Goal: Task Accomplishment & Management: Use online tool/utility

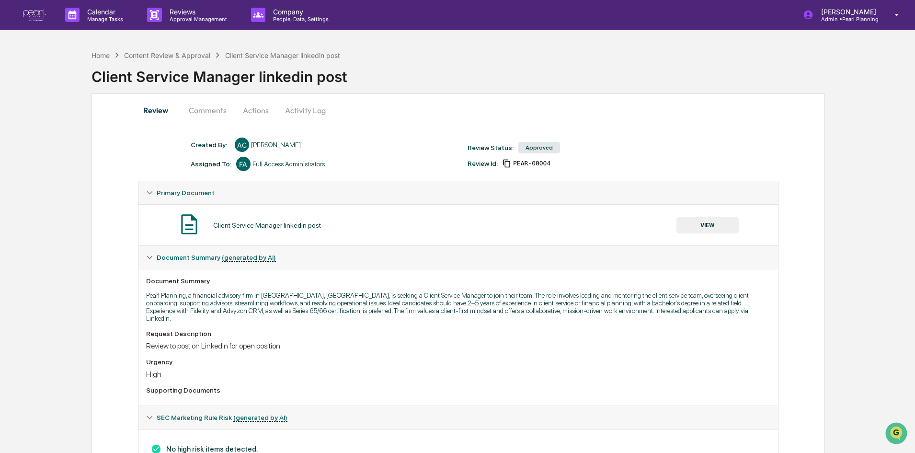
click at [478, 371] on div "Request Description Review to post on LinkedIn for open position. Urgency High …" at bounding box center [458, 364] width 624 height 68
click at [250, 311] on p "Pearl Planning, a financial advisory firm in [GEOGRAPHIC_DATA], [GEOGRAPHIC_DAT…" at bounding box center [458, 306] width 624 height 31
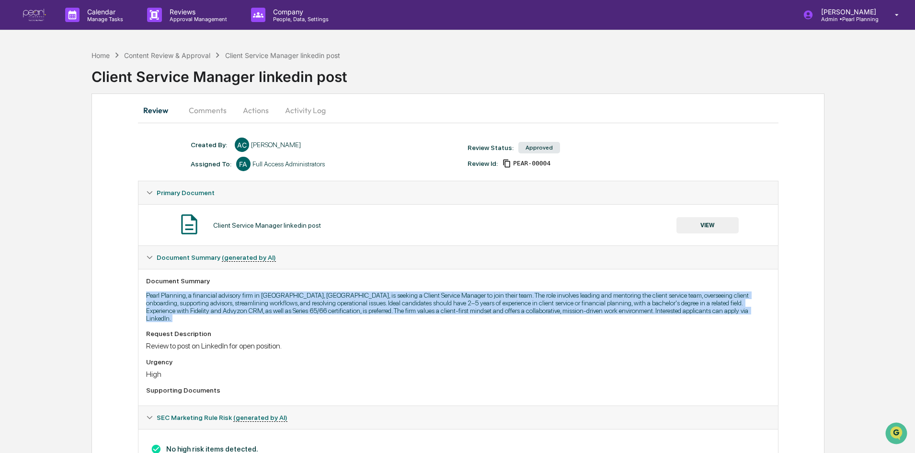
click at [250, 311] on p "Pearl Planning, a financial advisory firm in [GEOGRAPHIC_DATA], [GEOGRAPHIC_DAT…" at bounding box center [458, 306] width 624 height 31
drag, startPoint x: 146, startPoint y: 284, endPoint x: 241, endPoint y: 325, distance: 103.9
click at [241, 325] on div "Document Summary Pearl Planning, a financial advisory firm in [GEOGRAPHIC_DATA]…" at bounding box center [458, 337] width 640 height 137
drag, startPoint x: 280, startPoint y: 340, endPoint x: 142, endPoint y: 296, distance: 144.9
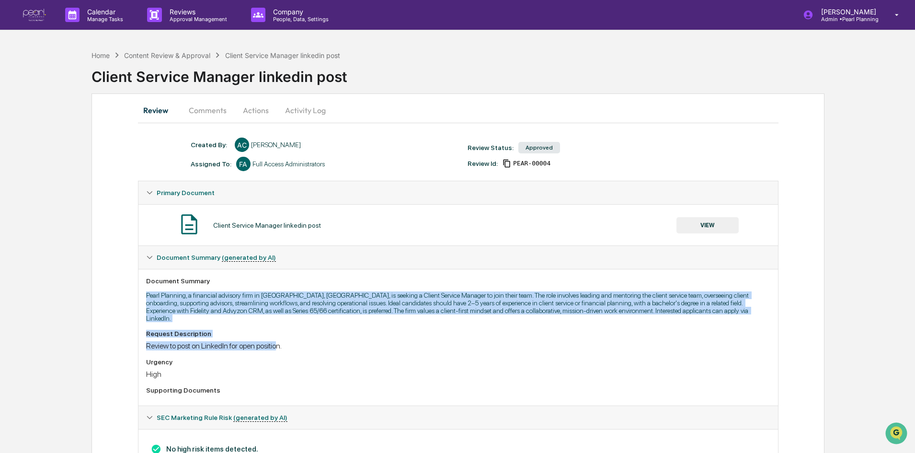
click at [142, 296] on div "Document Summary Pearl Planning, a financial advisory firm in [GEOGRAPHIC_DATA]…" at bounding box center [458, 337] width 640 height 137
click at [184, 315] on div "Document Summary Pearl Planning, a financial advisory firm in [GEOGRAPHIC_DATA]…" at bounding box center [458, 337] width 640 height 137
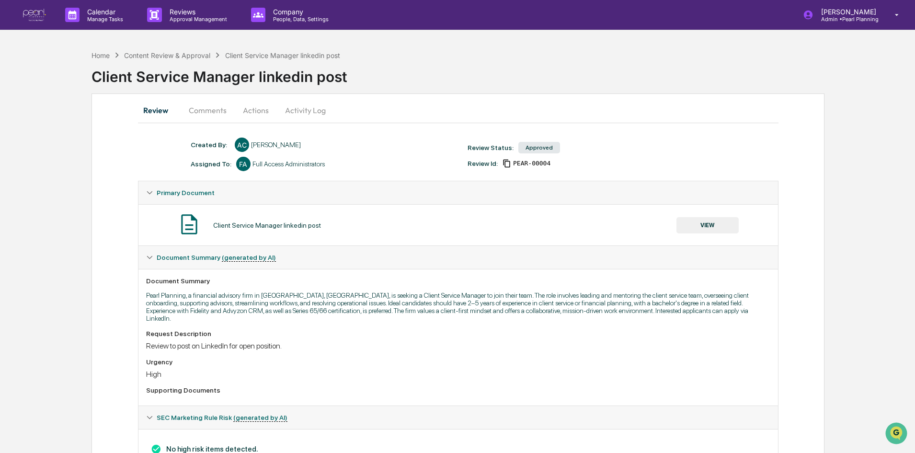
click at [206, 111] on button "Comments" at bounding box center [207, 110] width 53 height 23
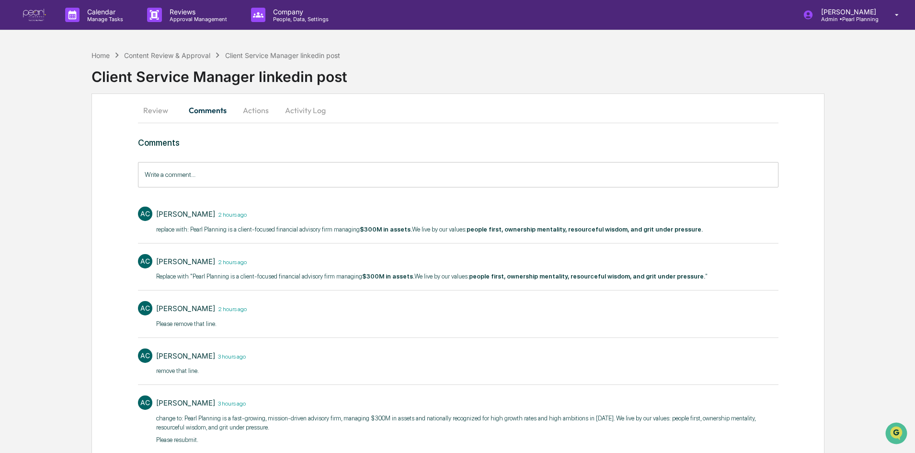
click at [267, 112] on button "Actions" at bounding box center [255, 110] width 43 height 23
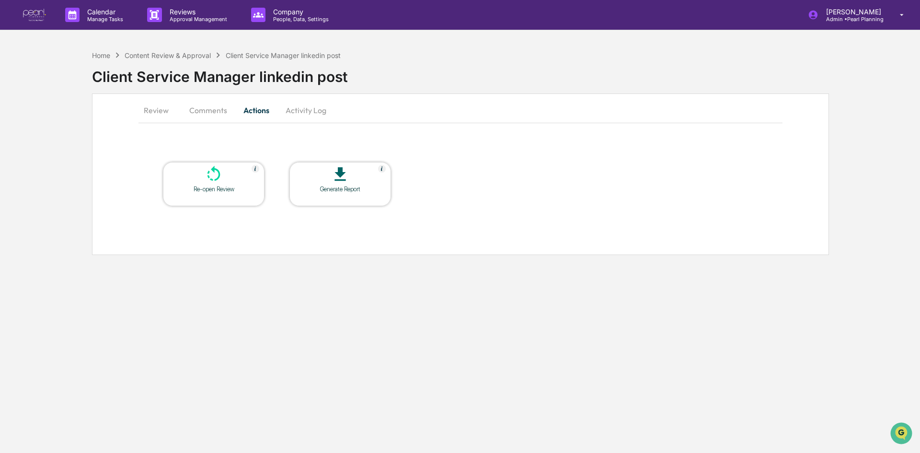
click at [293, 112] on button "Activity Log" at bounding box center [306, 110] width 56 height 23
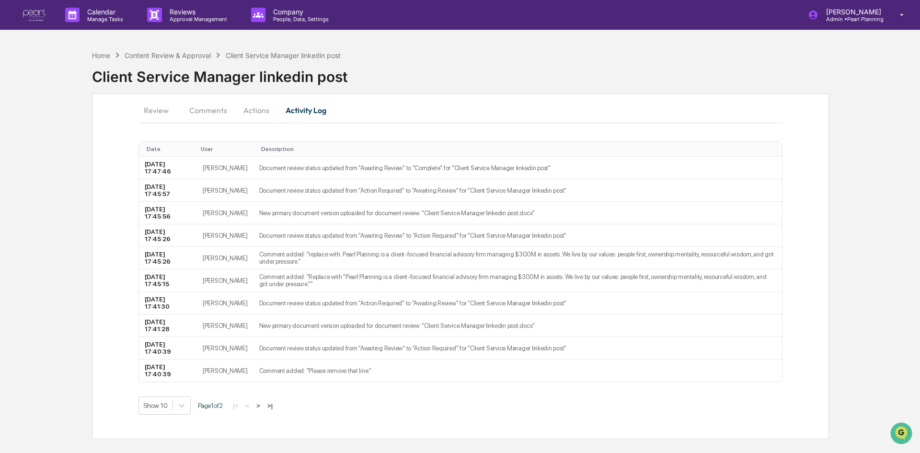
click at [217, 110] on button "Comments" at bounding box center [208, 110] width 53 height 23
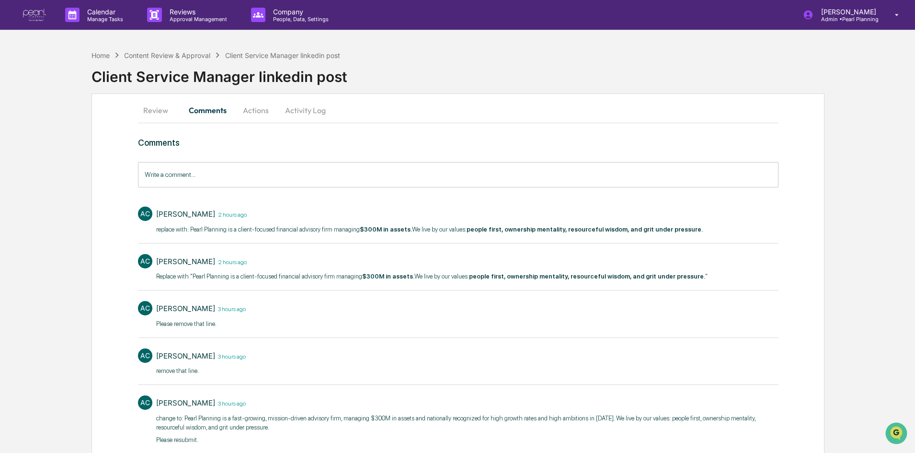
click at [165, 112] on button "Review" at bounding box center [159, 110] width 43 height 23
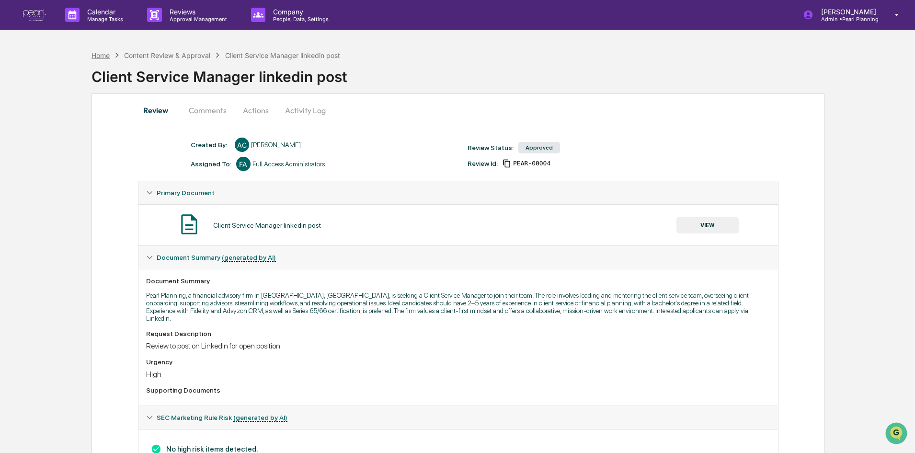
click at [103, 53] on div "Home" at bounding box center [101, 55] width 18 height 8
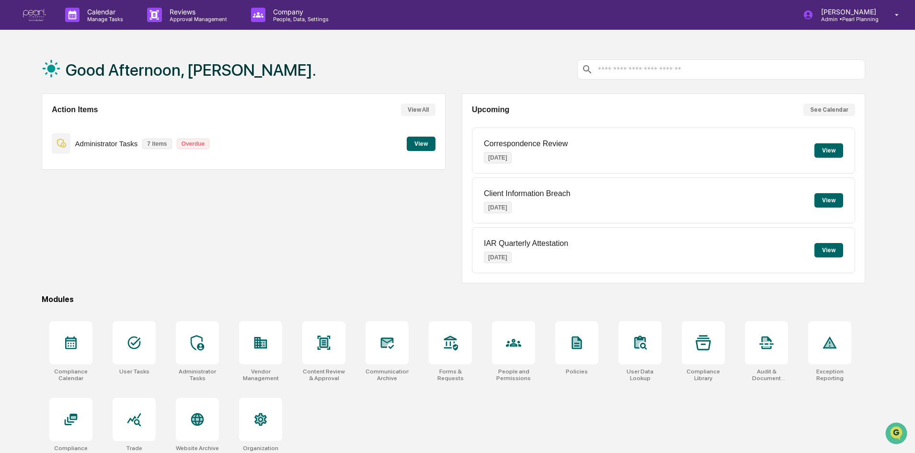
click at [830, 148] on button "View" at bounding box center [829, 150] width 29 height 14
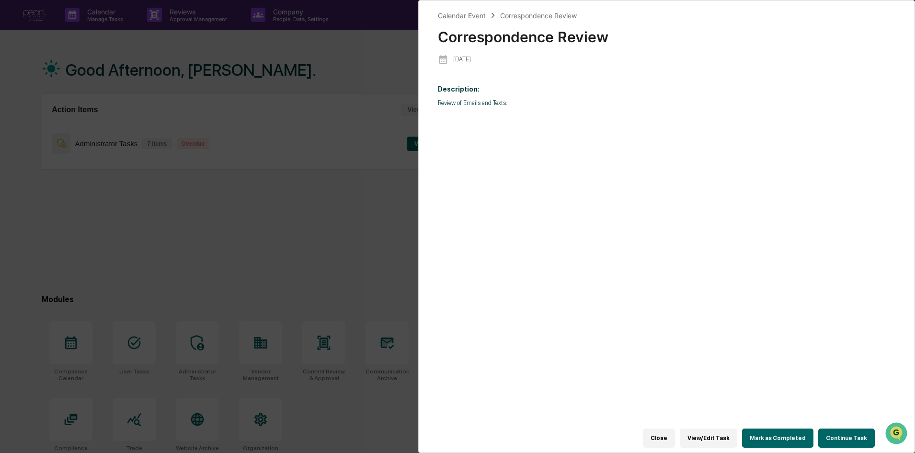
click at [836, 430] on button "Continue Task" at bounding box center [846, 437] width 57 height 19
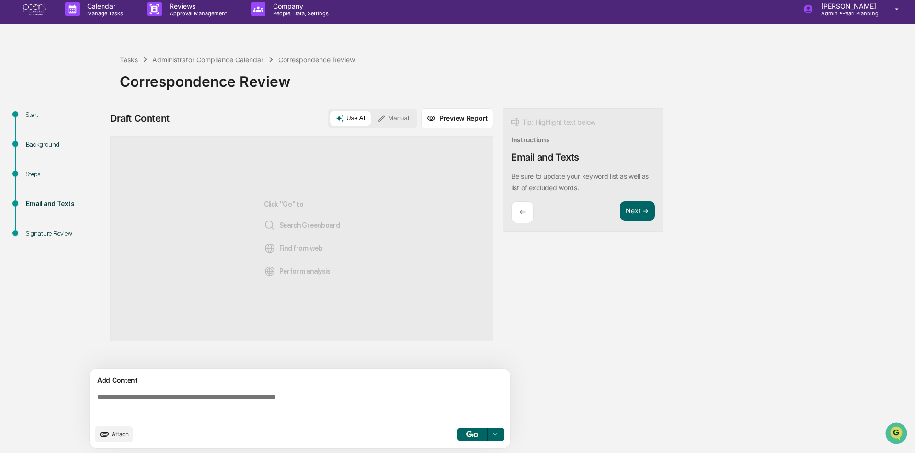
scroll to position [7, 0]
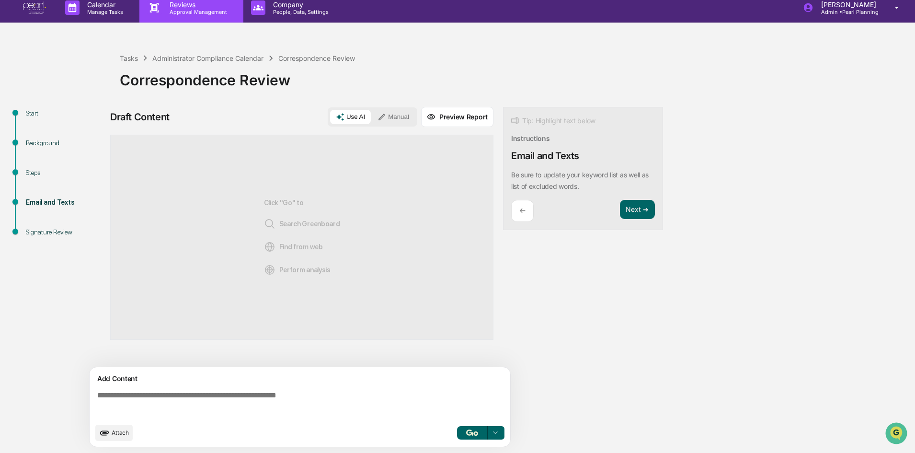
click at [164, 14] on p "Approval Management" at bounding box center [197, 12] width 70 height 7
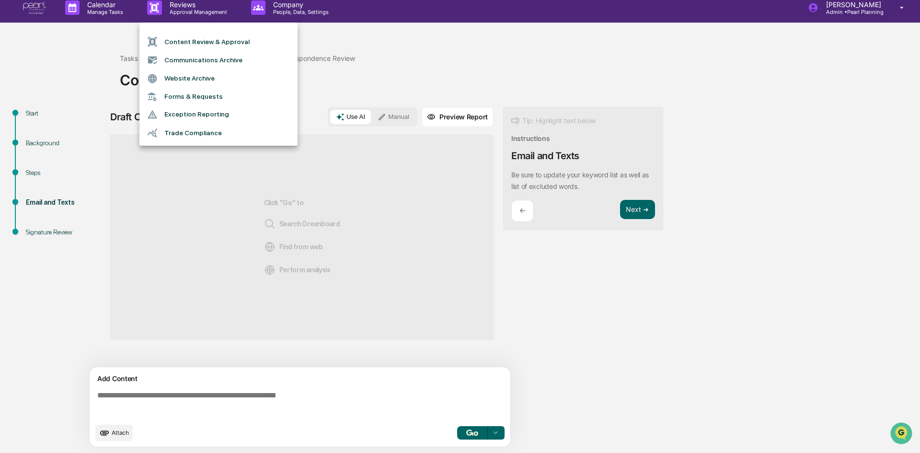
click at [173, 60] on li "Communications Archive" at bounding box center [218, 60] width 158 height 18
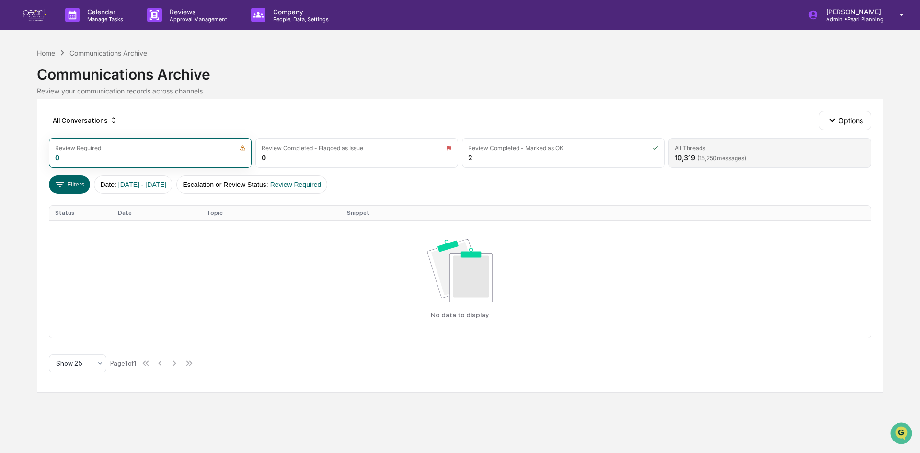
click at [778, 164] on div "All Threads 10,319 ( 15,250 messages)" at bounding box center [769, 153] width 203 height 30
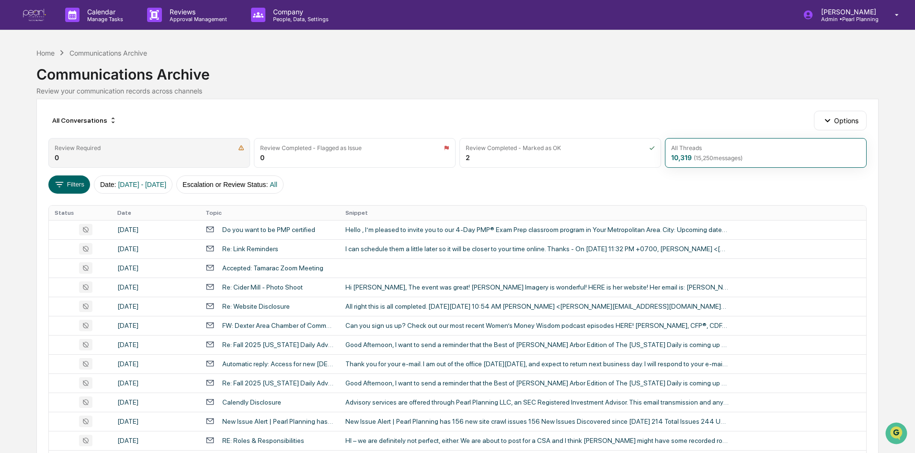
click at [144, 161] on div "Review Required 0" at bounding box center [149, 153] width 202 height 30
